Goal: Task Accomplishment & Management: Use online tool/utility

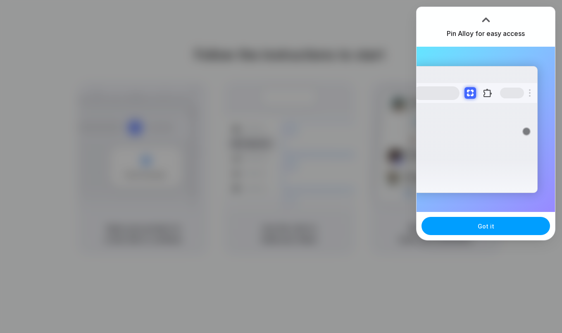
click at [488, 229] on span "Got it" at bounding box center [486, 226] width 17 height 9
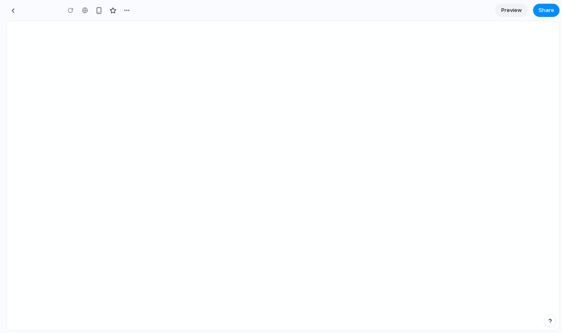
type input "**********"
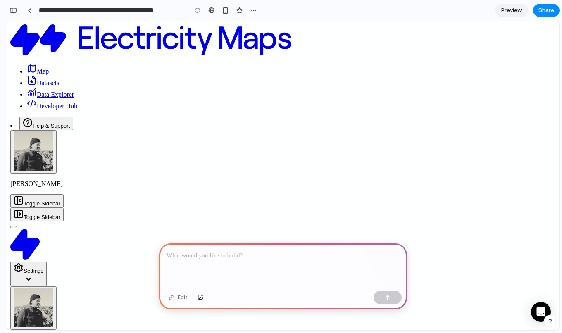
click at [308, 263] on div at bounding box center [283, 265] width 248 height 44
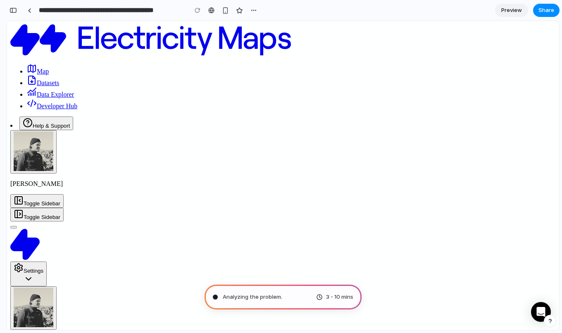
click at [551, 324] on button "button" at bounding box center [550, 321] width 12 height 12
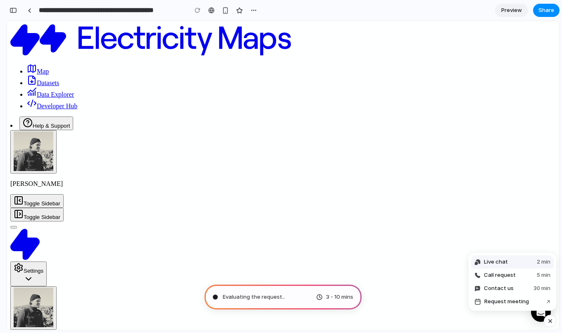
click at [501, 264] on span "Live chat" at bounding box center [496, 262] width 24 height 8
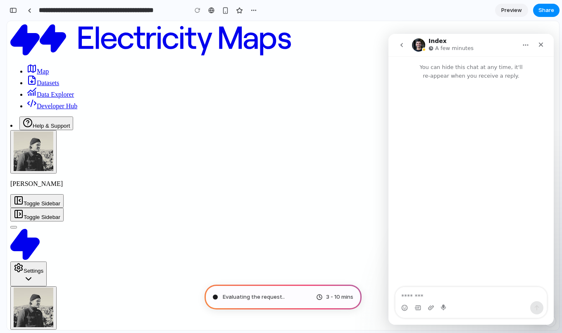
click at [400, 45] on icon "go back" at bounding box center [401, 45] width 7 height 7
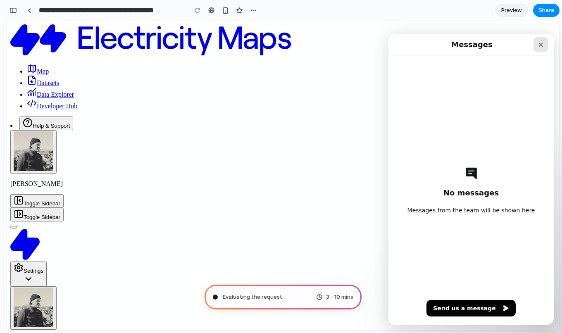
click at [541, 45] on icon "Close" at bounding box center [541, 45] width 5 height 5
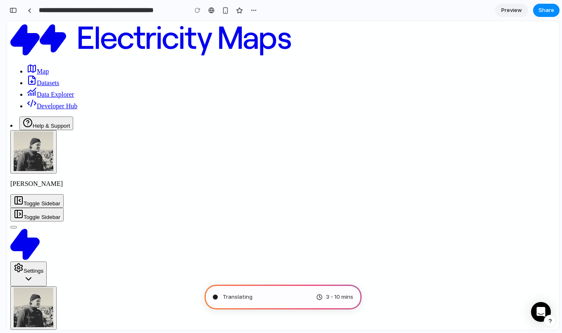
click at [550, 324] on button "button" at bounding box center [550, 321] width 12 height 12
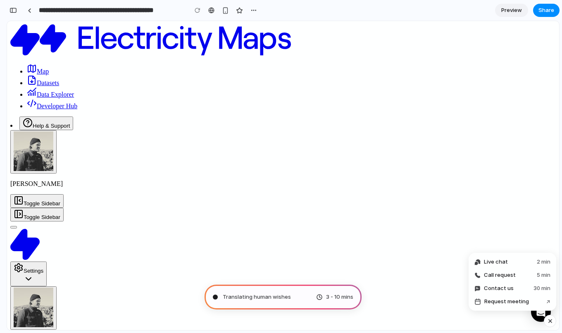
click at [552, 324] on div "button" at bounding box center [550, 321] width 7 height 10
click at [551, 323] on div "button" at bounding box center [550, 321] width 6 height 6
type input "**********"
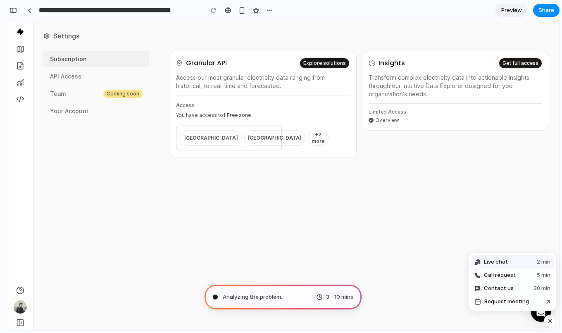
click at [498, 262] on span "Live chat" at bounding box center [496, 262] width 24 height 8
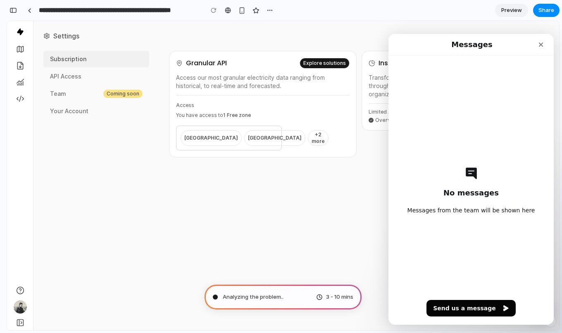
scroll to position [28, 0]
click at [540, 43] on icon "Close" at bounding box center [541, 44] width 7 height 7
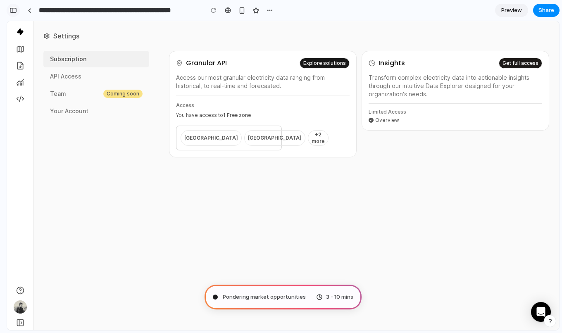
scroll to position [19, 0]
click at [14, 10] on div "button" at bounding box center [13, 10] width 7 height 6
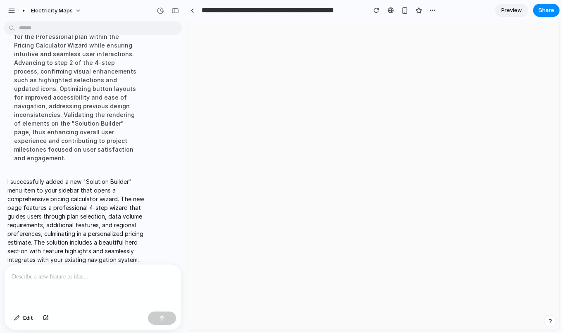
scroll to position [0, 0]
